Goal: Book appointment/travel/reservation

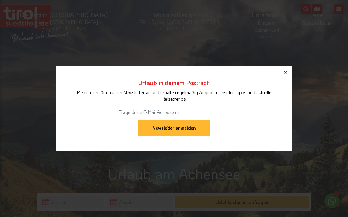
click at [284, 75] on icon "button" at bounding box center [285, 72] width 7 height 7
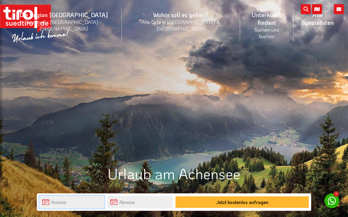
click at [45, 199] on input "text" at bounding box center [71, 201] width 65 height 13
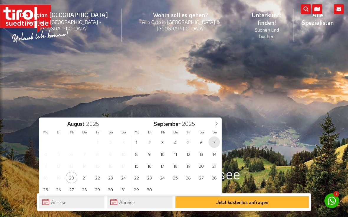
click at [214, 143] on span "7" at bounding box center [213, 141] width 11 height 11
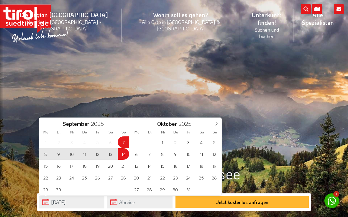
click at [124, 155] on span "14" at bounding box center [123, 153] width 11 height 11
type input "[DATE]"
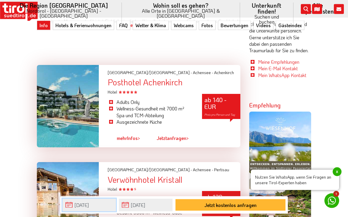
scroll to position [385, 0]
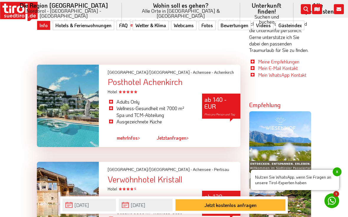
click at [136, 132] on link "mehr Infos >" at bounding box center [128, 138] width 23 height 14
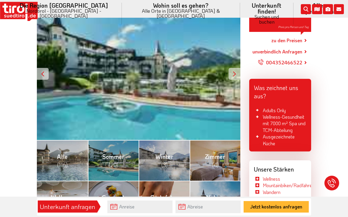
scroll to position [115, 0]
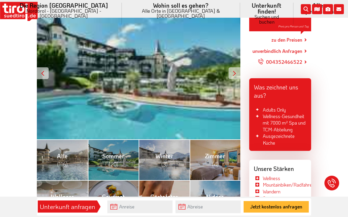
click at [112, 160] on span "(20)" at bounding box center [113, 164] width 10 height 8
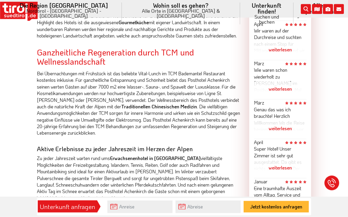
scroll to position [417, 0]
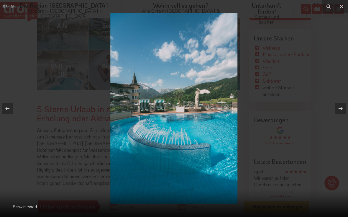
scroll to position [126, 0]
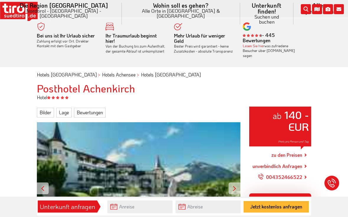
scroll to position [245, 0]
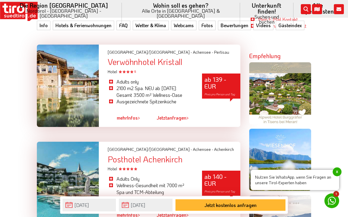
scroll to position [405, 0]
click at [48, 91] on div at bounding box center [68, 86] width 62 height 82
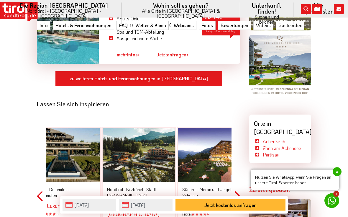
scroll to position [554, 0]
click at [191, 71] on link "zu weiteren Hotels und Ferienwohnungen in [GEOGRAPHIC_DATA]" at bounding box center [138, 78] width 167 height 15
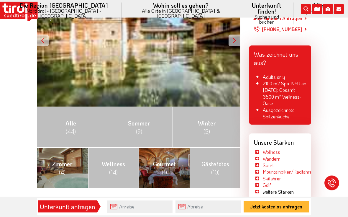
scroll to position [148, 0]
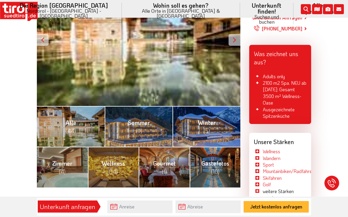
click at [142, 127] on span "(9)" at bounding box center [139, 131] width 6 height 8
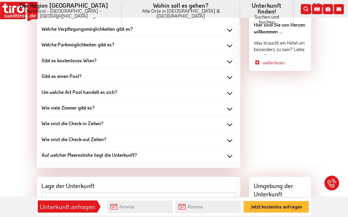
scroll to position [704, 0]
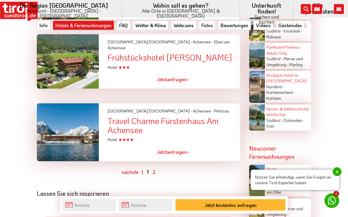
scroll to position [1282, 0]
click at [154, 169] on link "2" at bounding box center [153, 172] width 3 height 6
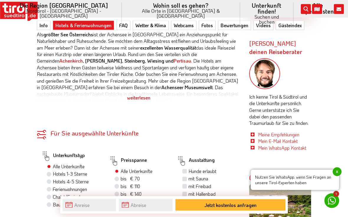
scroll to position [313, 0]
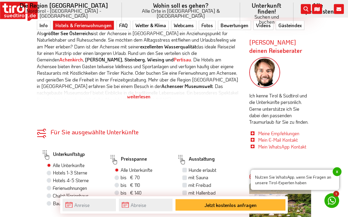
click at [174, 57] on link "Pertisau" at bounding box center [182, 60] width 17 height 6
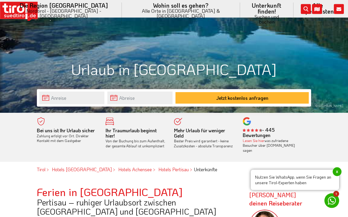
scroll to position [105, 0]
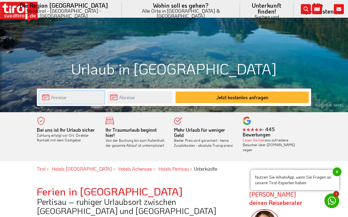
click at [45, 100] on body "Die Region [GEOGRAPHIC_DATA] [GEOGRAPHIC_DATA] - [GEOGRAPHIC_DATA] - [GEOGRAPHI…" at bounding box center [174, 3] width 348 height 217
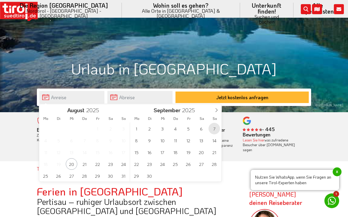
click at [215, 128] on span "7" at bounding box center [213, 128] width 11 height 11
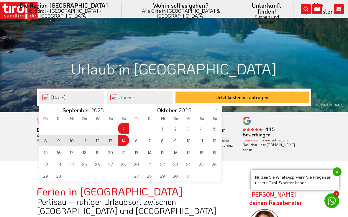
click at [126, 141] on span "14" at bounding box center [123, 139] width 11 height 11
type input "[DATE]"
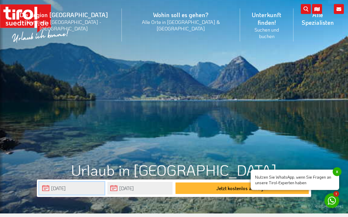
scroll to position [0, 0]
